Goal: Task Accomplishment & Management: Use online tool/utility

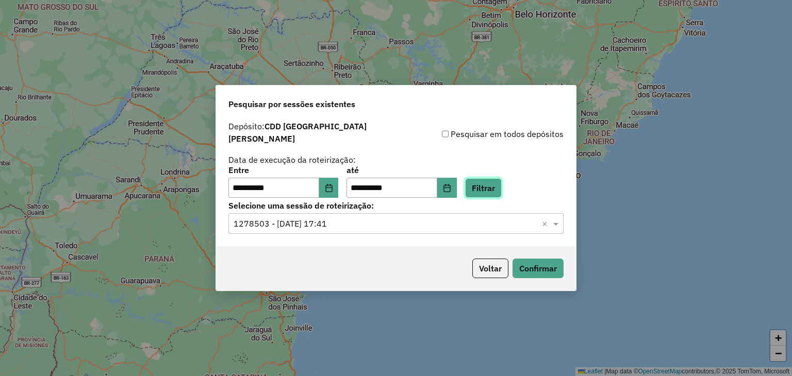
click at [485, 184] on button "Filtrar" at bounding box center [483, 188] width 37 height 20
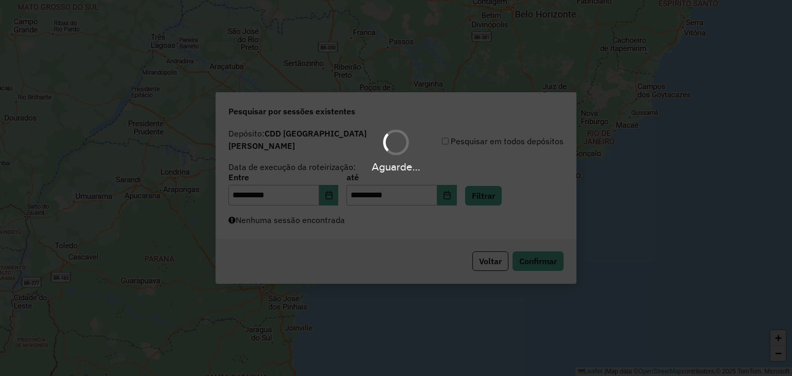
click at [388, 203] on div "Aguarde..." at bounding box center [396, 188] width 792 height 376
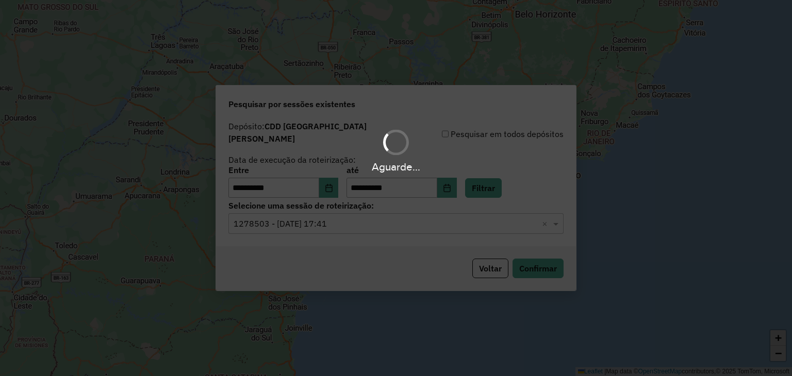
click at [373, 215] on div "Aguarde..." at bounding box center [396, 188] width 792 height 376
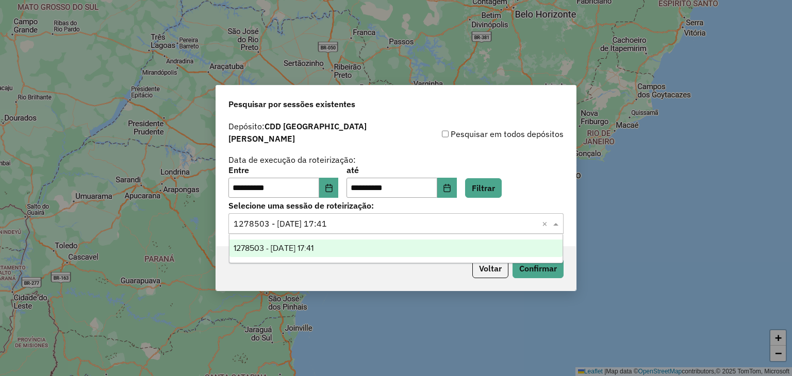
click at [372, 218] on input "text" at bounding box center [386, 224] width 304 height 12
click at [348, 253] on div "1278503 - [DATE] 17:41" at bounding box center [396, 249] width 334 height 18
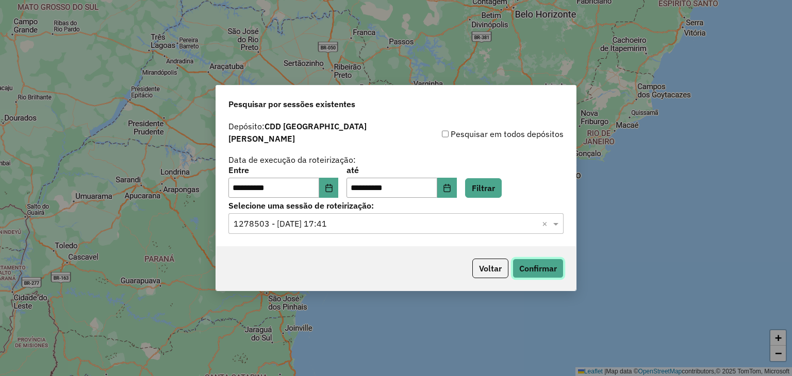
click at [539, 266] on button "Confirmar" at bounding box center [537, 269] width 51 height 20
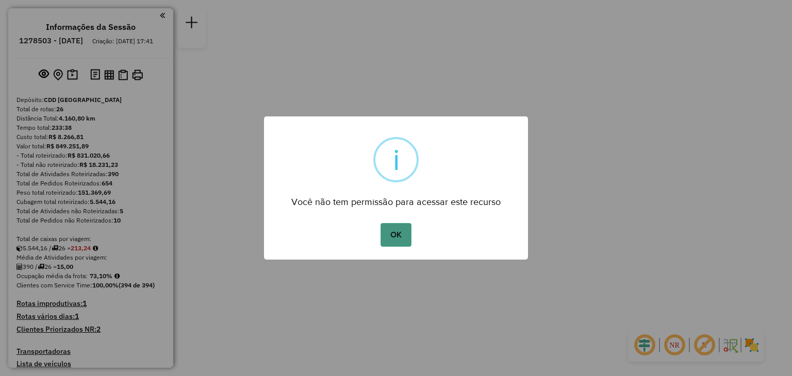
click at [400, 229] on button "OK" at bounding box center [395, 235] width 30 height 24
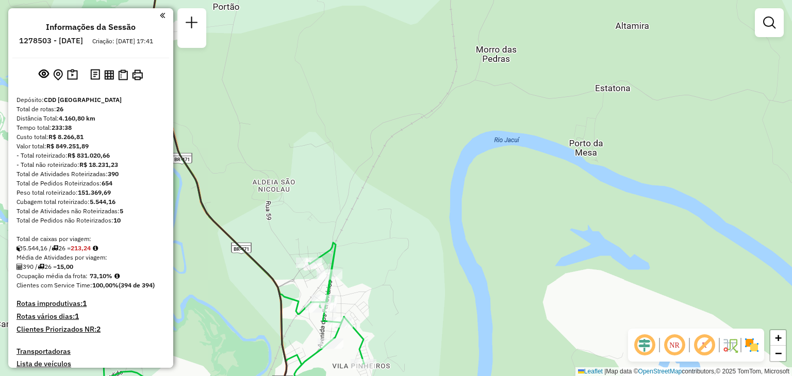
drag, startPoint x: 344, startPoint y: 96, endPoint x: 364, endPoint y: 142, distance: 50.6
click at [364, 142] on div "Janela de atendimento Grade de atendimento Capacidade Transportadoras Veículos …" at bounding box center [396, 188] width 792 height 376
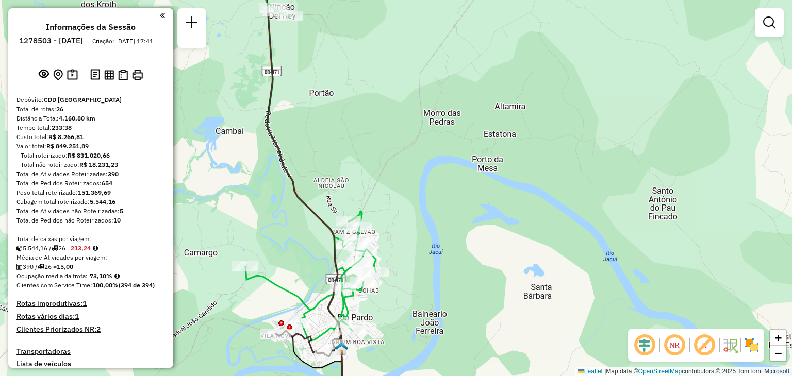
drag, startPoint x: 377, startPoint y: 143, endPoint x: 790, endPoint y: 84, distance: 417.6
click at [791, 81] on html "Aguarde... Pop-up bloqueado! Seu navegador bloqueou automáticamente a abertura …" at bounding box center [396, 188] width 792 height 376
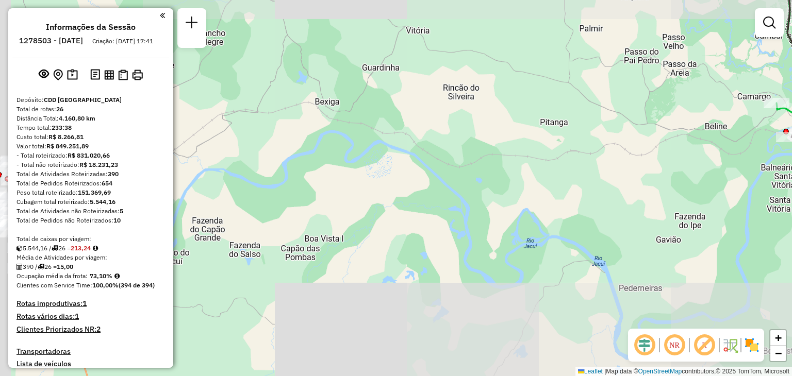
drag, startPoint x: 478, startPoint y: 147, endPoint x: 629, endPoint y: 81, distance: 164.8
click at [629, 81] on div "Janela de atendimento Grade de atendimento Capacidade Transportadoras Veículos …" at bounding box center [396, 188] width 792 height 376
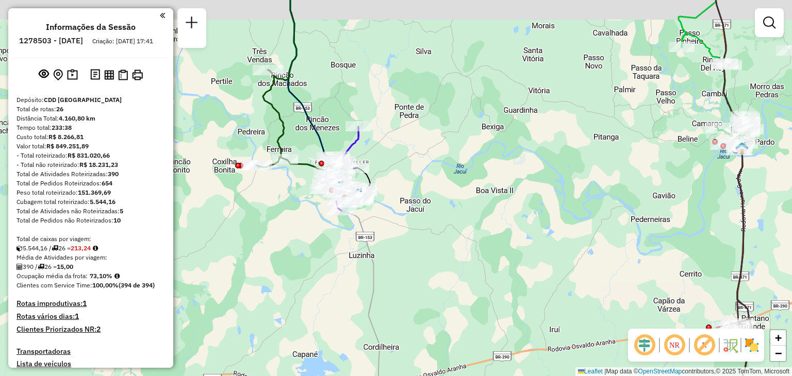
drag, startPoint x: 452, startPoint y: 127, endPoint x: 426, endPoint y: 116, distance: 27.7
click at [468, 161] on div "Janela de atendimento Grade de atendimento Capacidade Transportadoras Veículos …" at bounding box center [396, 188] width 792 height 376
